Goal: Communication & Community: Answer question/provide support

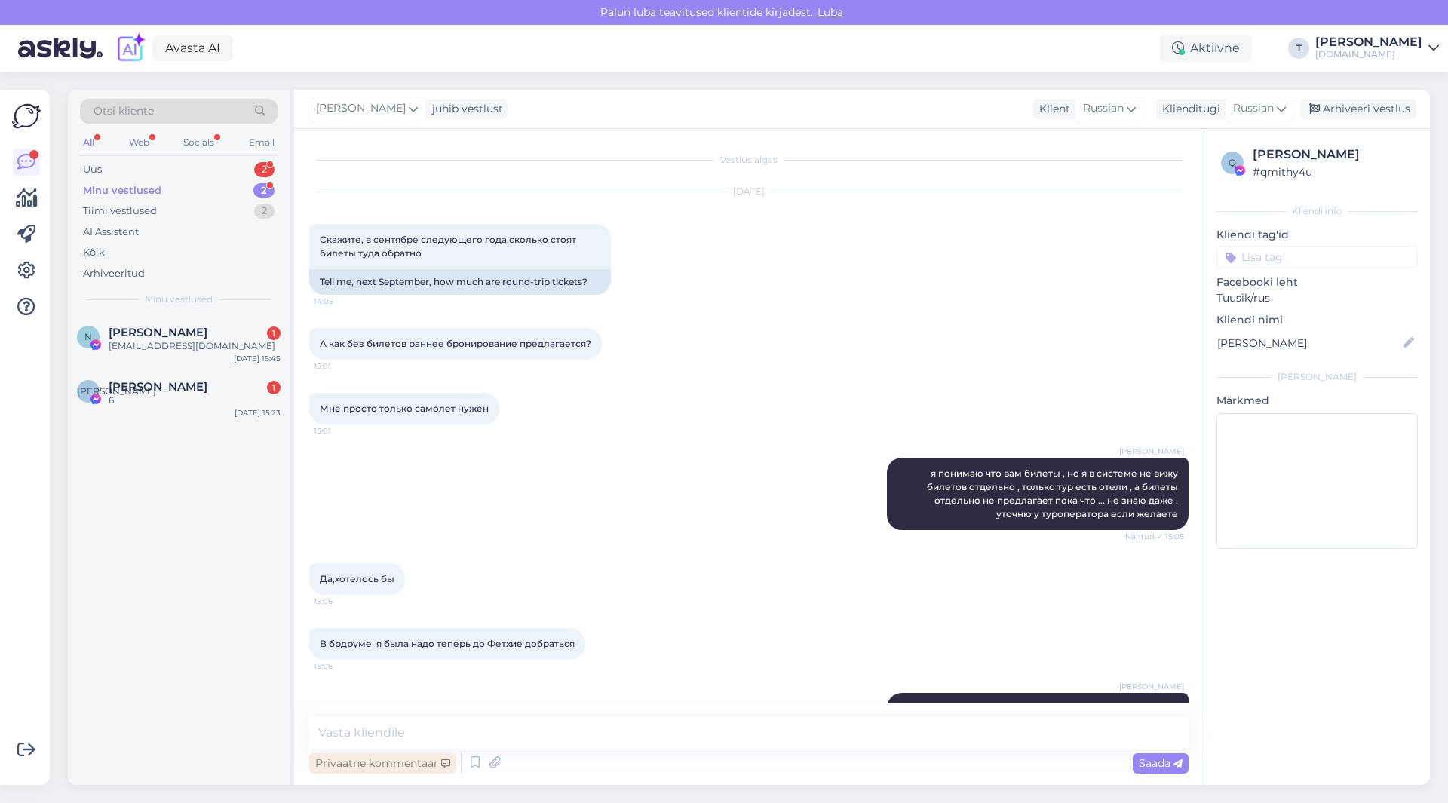
scroll to position [519, 0]
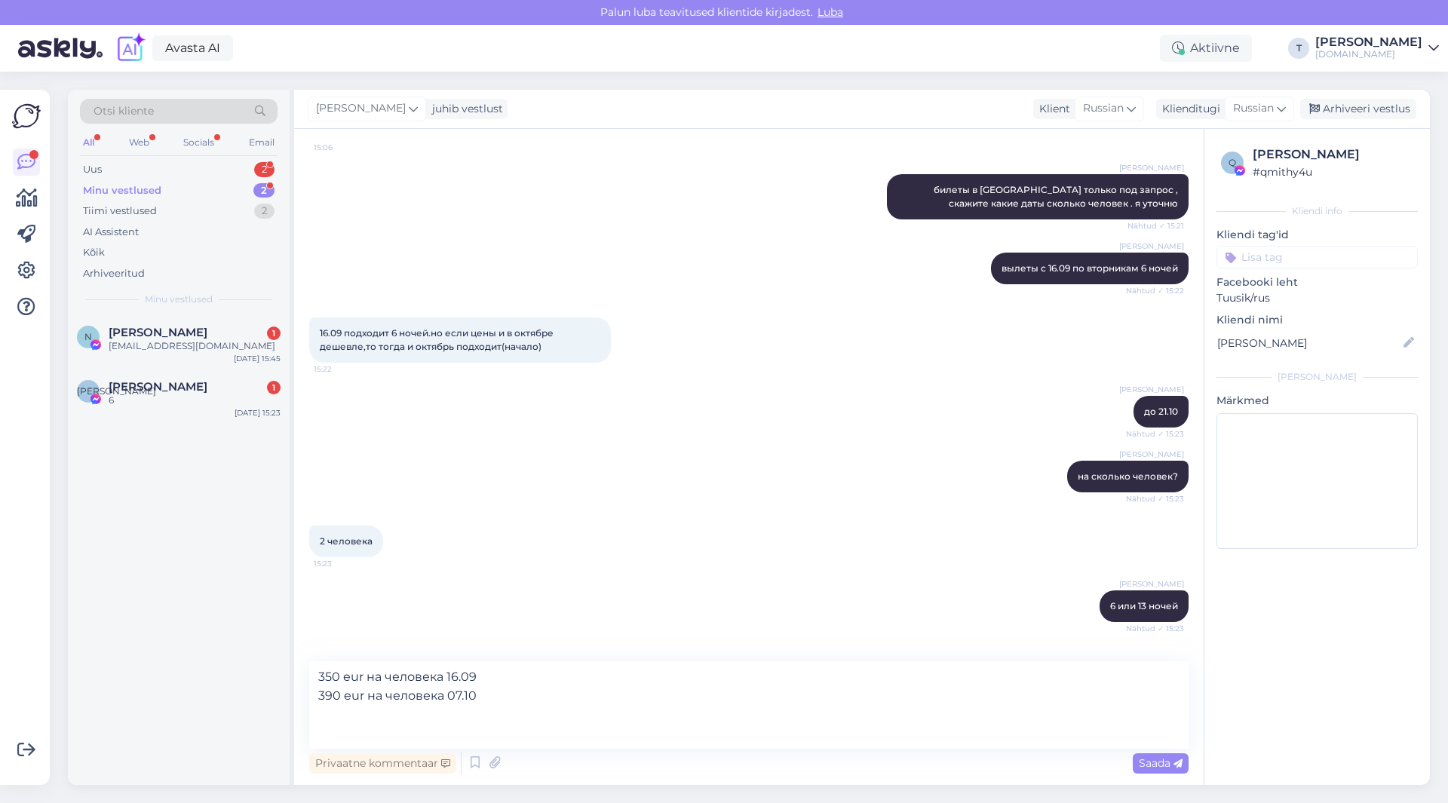
drag, startPoint x: 317, startPoint y: 713, endPoint x: 325, endPoint y: 713, distance: 8.3
click at [325, 713] on textarea "350 eur на человека 16.09 390 eur на человека 07.10" at bounding box center [748, 704] width 879 height 87
click at [324, 735] on textarea "450 eur на человека 16.09 390 eur на человека 07.10" at bounding box center [748, 704] width 879 height 87
click at [549, 724] on textarea "450 eur на человека 16.09 490 eur на человека 07.10" at bounding box center [748, 704] width 879 height 87
click at [323, 713] on textarea "450 eur на человека 16.09 490 eur на человека 07.10" at bounding box center [748, 704] width 879 height 87
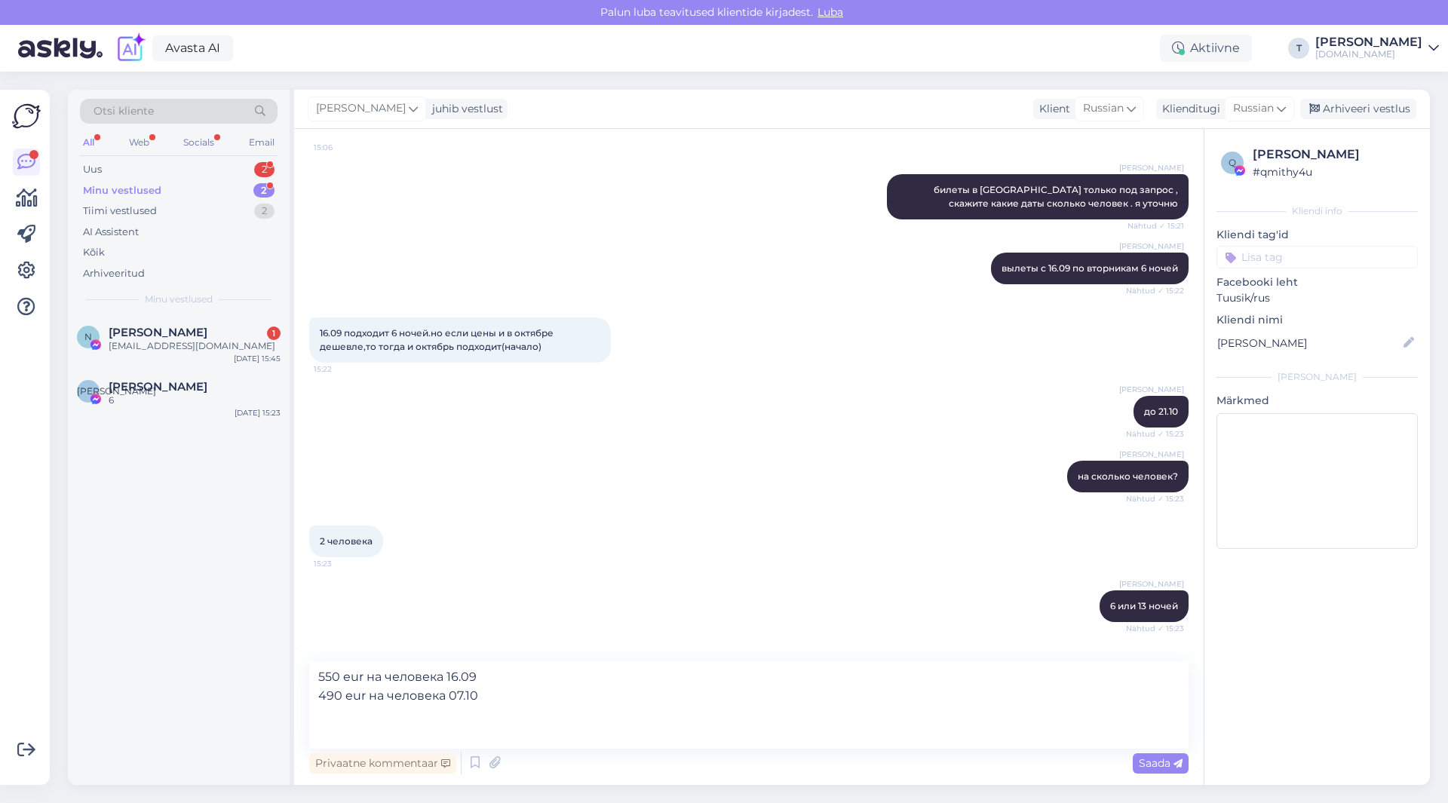
click at [323, 731] on textarea "550 eur на человека 16.09 490 eur на человека 07.10" at bounding box center [748, 704] width 879 height 87
click at [526, 731] on textarea "550 eur на человека 16.09 590 eur на человека 07.10" at bounding box center [748, 704] width 879 height 87
click at [782, 719] on textarea "550 eur на человека 16.09 590 eur на человека 07.10" at bounding box center [748, 704] width 879 height 87
click at [1082, 675] on textarea "550 eur на человека 16.09 590 eur на человека 07.10" at bounding box center [748, 704] width 879 height 87
type textarea "550 eur на человека 16.09 590 eur на человека 07.10"
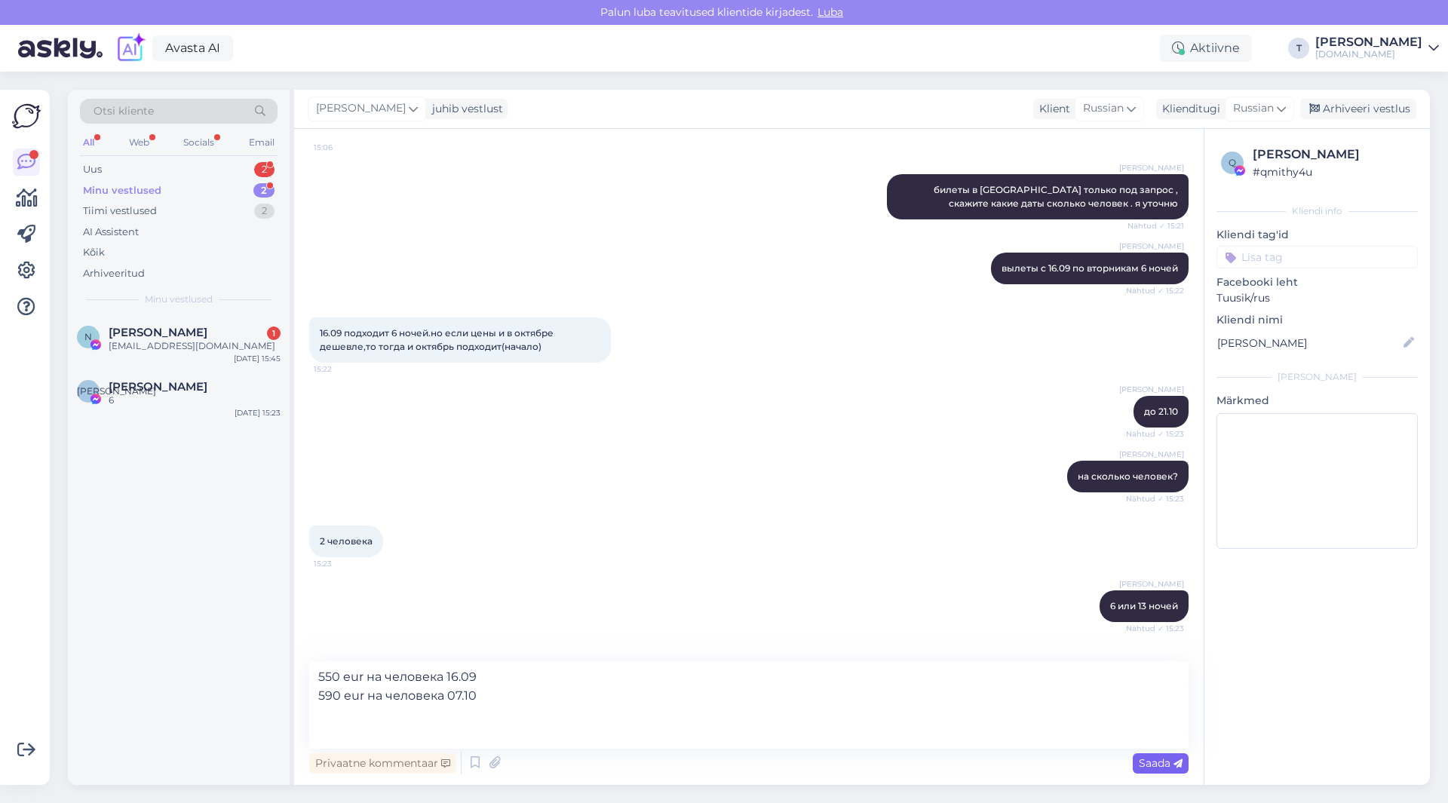
click at [1153, 762] on span "Saada" at bounding box center [1161, 763] width 44 height 14
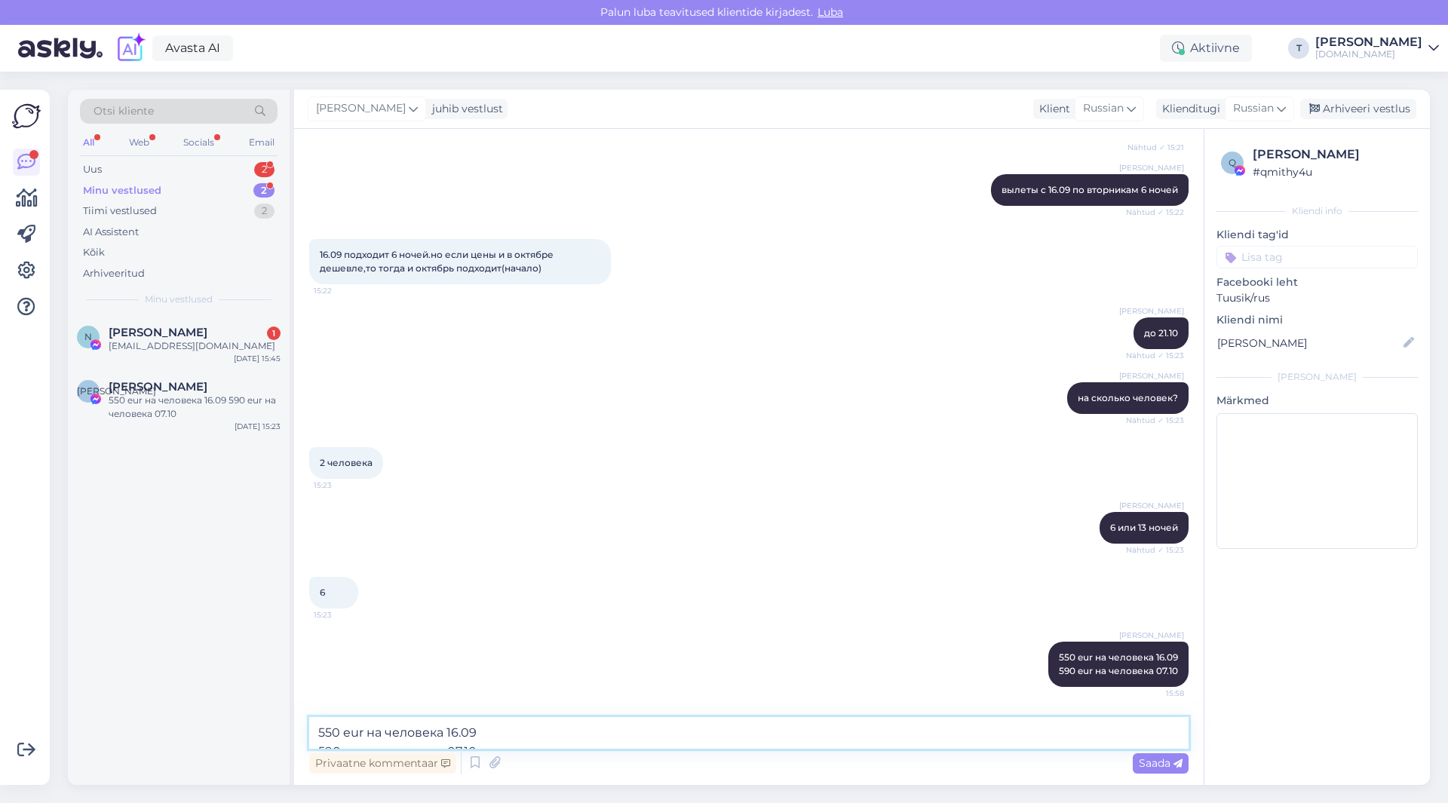
drag, startPoint x: 992, startPoint y: 719, endPoint x: 989, endPoint y: 740, distance: 20.5
click at [991, 720] on textarea "550 eur на человека 16.09 590 eur на человека 07.10" at bounding box center [748, 733] width 879 height 32
click at [989, 740] on textarea "550 eur на человека 16.09 590 eur на человека 07.10" at bounding box center [748, 733] width 879 height 32
click at [200, 345] on div "[EMAIL_ADDRESS][DOMAIN_NAME]" at bounding box center [195, 346] width 172 height 14
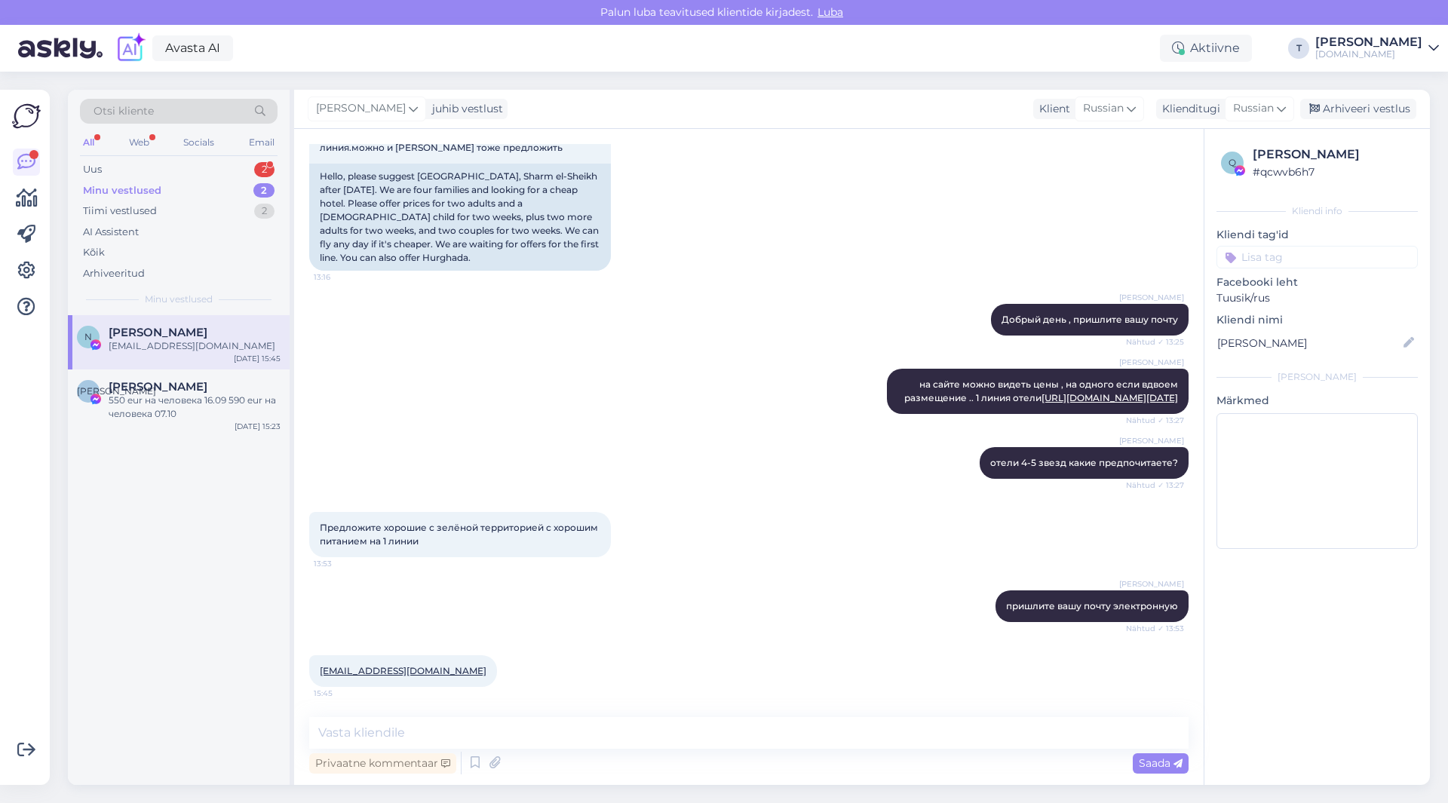
scroll to position [241, 0]
drag, startPoint x: 410, startPoint y: 673, endPoint x: 340, endPoint y: 669, distance: 70.2
click at [317, 669] on div "[EMAIL_ADDRESS][DOMAIN_NAME] 15:45" at bounding box center [403, 671] width 188 height 32
copy link "[EMAIL_ADDRESS][DOMAIN_NAME]"
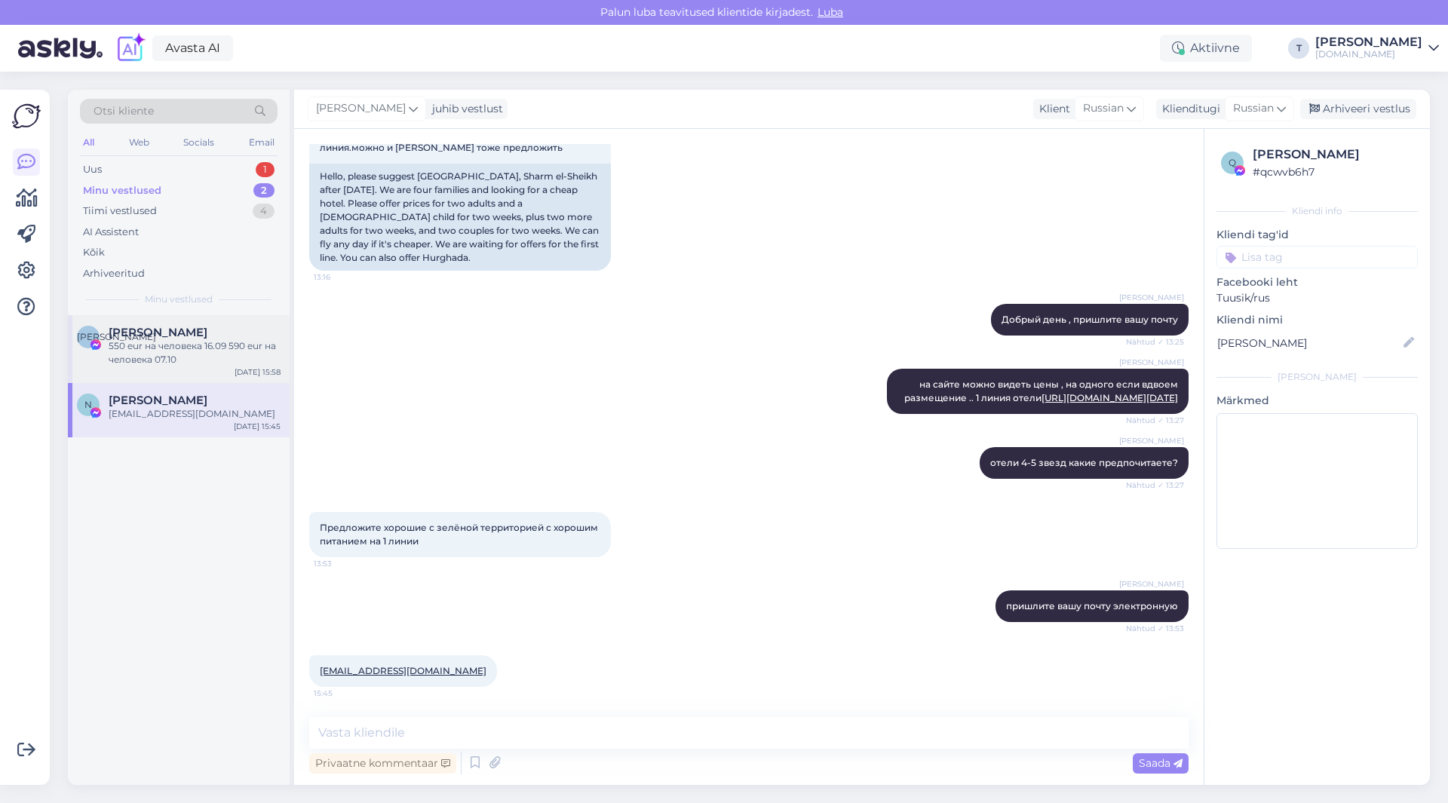
click at [187, 345] on div "550 eur на человека 16.09 590 eur на человека 07.10" at bounding box center [195, 352] width 172 height 27
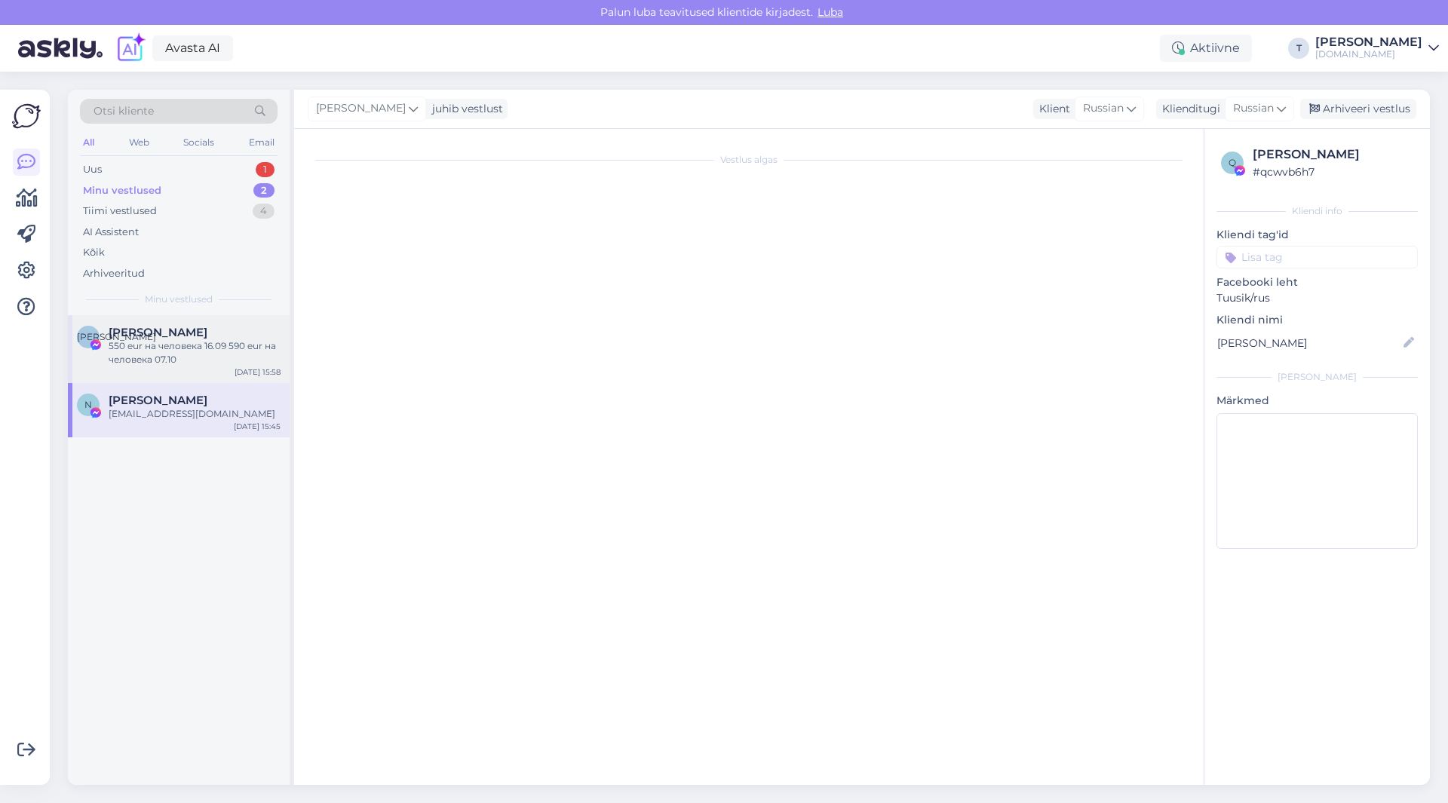
scroll to position [624, 0]
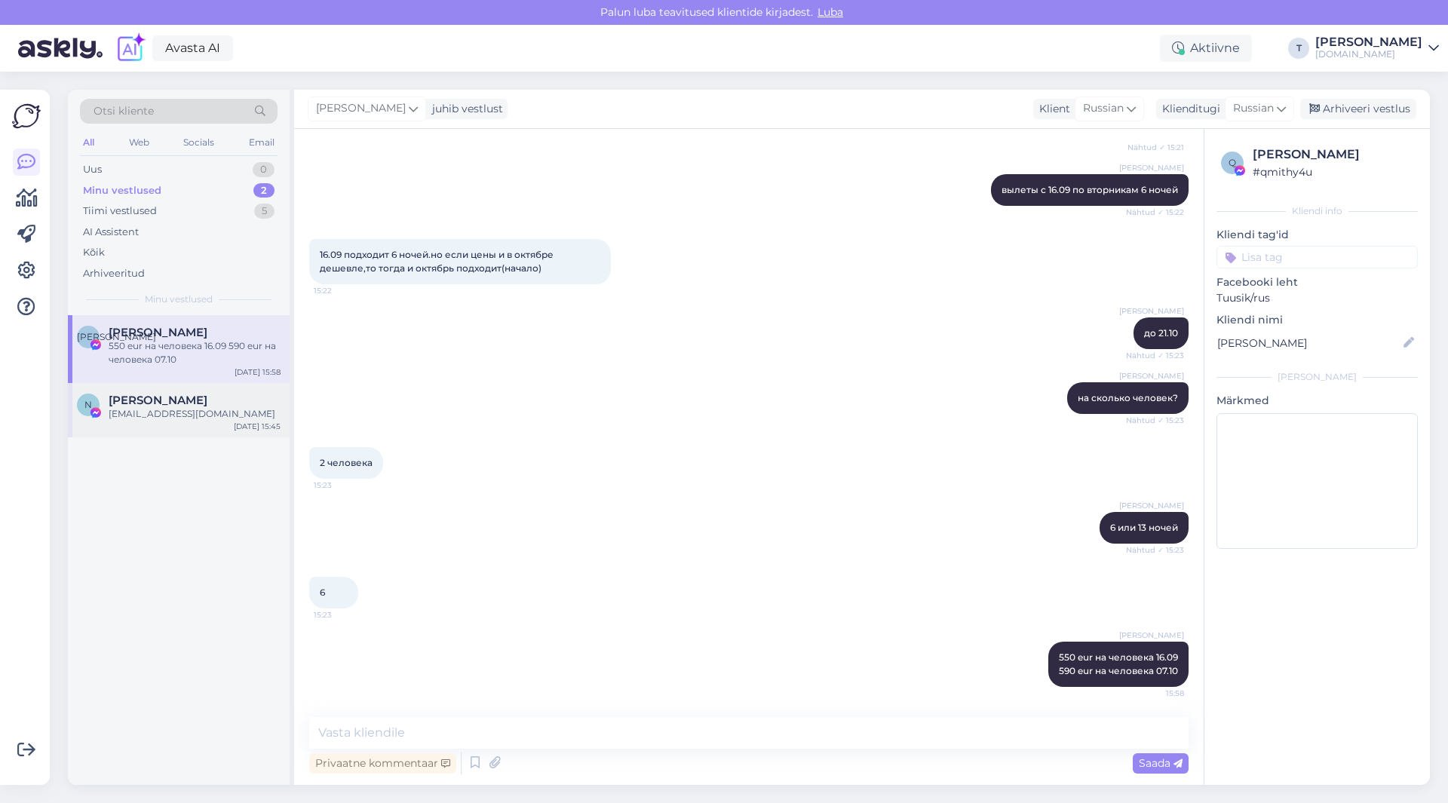
click at [155, 419] on div "[EMAIL_ADDRESS][DOMAIN_NAME]" at bounding box center [195, 414] width 172 height 14
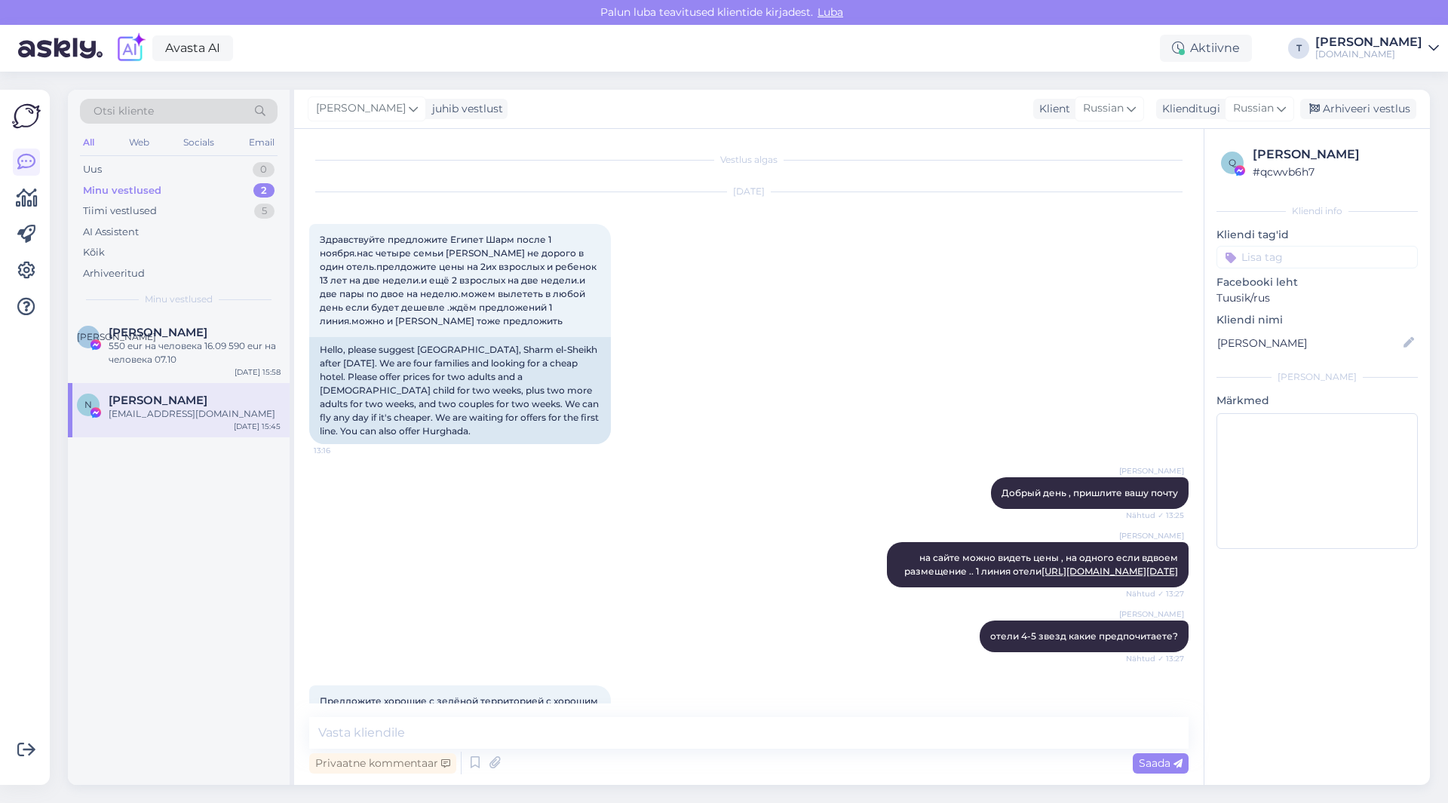
scroll to position [241, 0]
